Goal: Navigation & Orientation: Find specific page/section

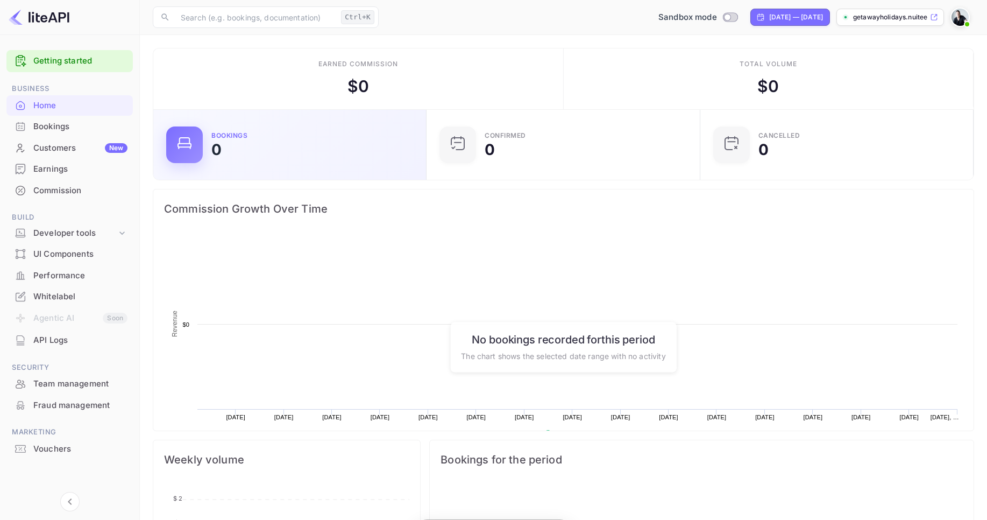
scroll to position [167, 259]
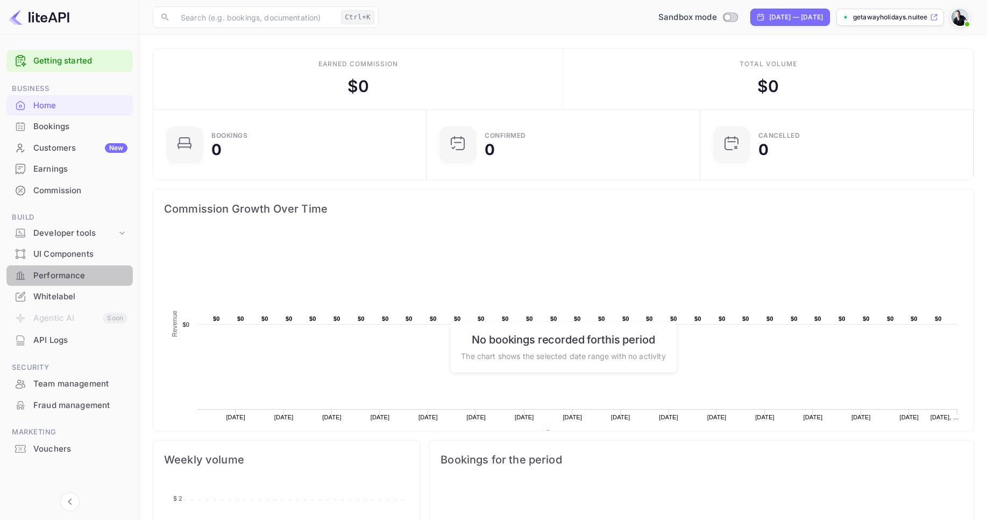
click at [66, 273] on div "Performance" at bounding box center [80, 275] width 94 height 12
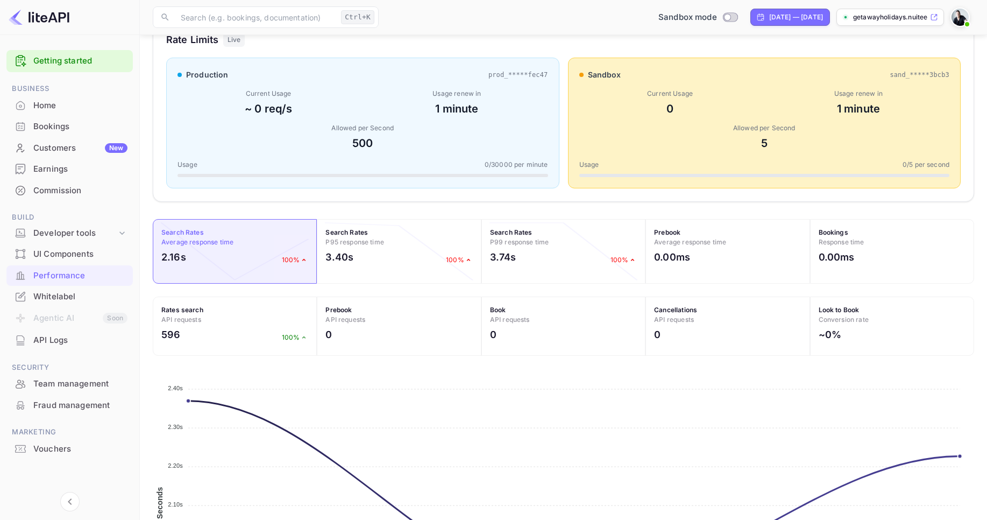
scroll to position [190, 0]
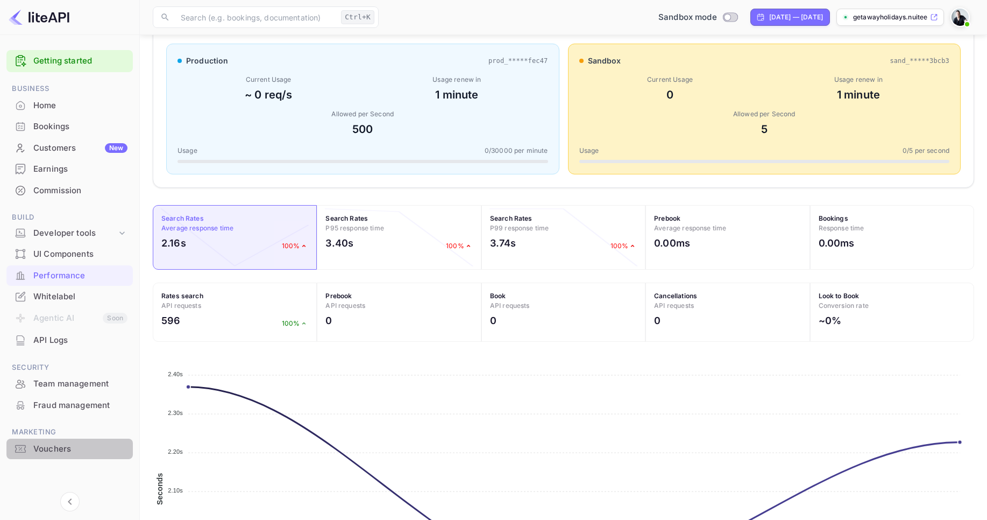
click at [54, 446] on div "Vouchers" at bounding box center [80, 449] width 94 height 12
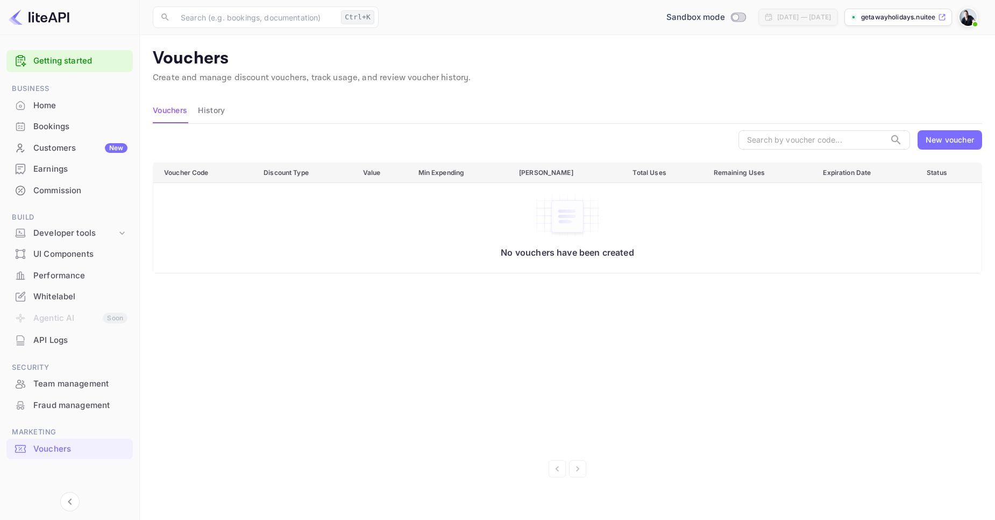
click at [59, 302] on div "Whitelabel" at bounding box center [80, 296] width 94 height 12
